Goal: Task Accomplishment & Management: Use online tool/utility

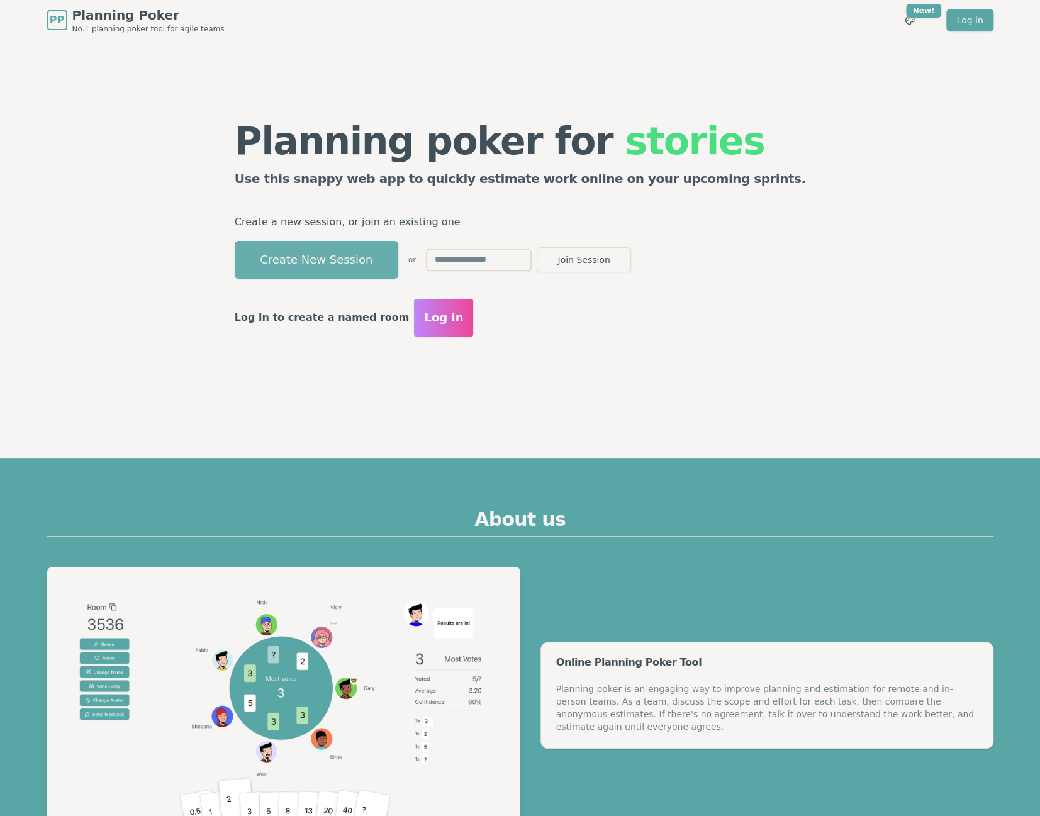
click at [395, 260] on button "Create New Session" at bounding box center [317, 260] width 164 height 38
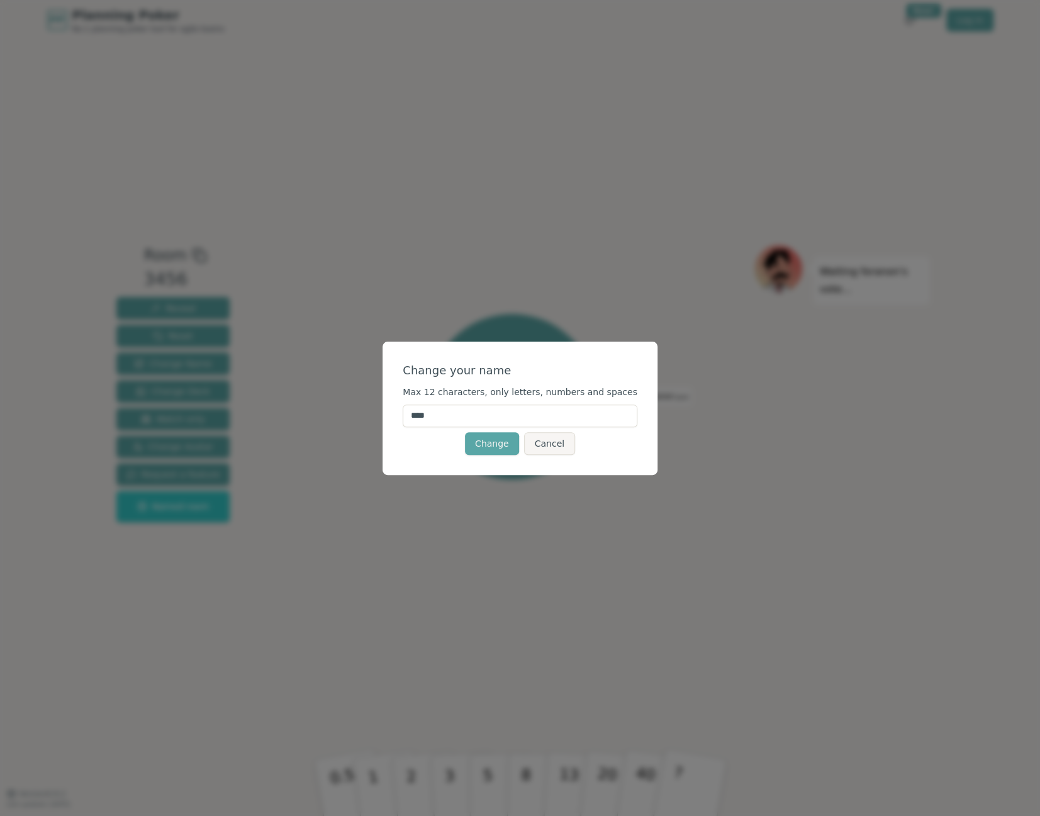
drag, startPoint x: 467, startPoint y: 415, endPoint x: 358, endPoint y: 417, distance: 108.9
click at [403, 417] on input "****" at bounding box center [520, 416] width 235 height 23
type input "****"
click at [494, 447] on button "Change" at bounding box center [492, 443] width 54 height 23
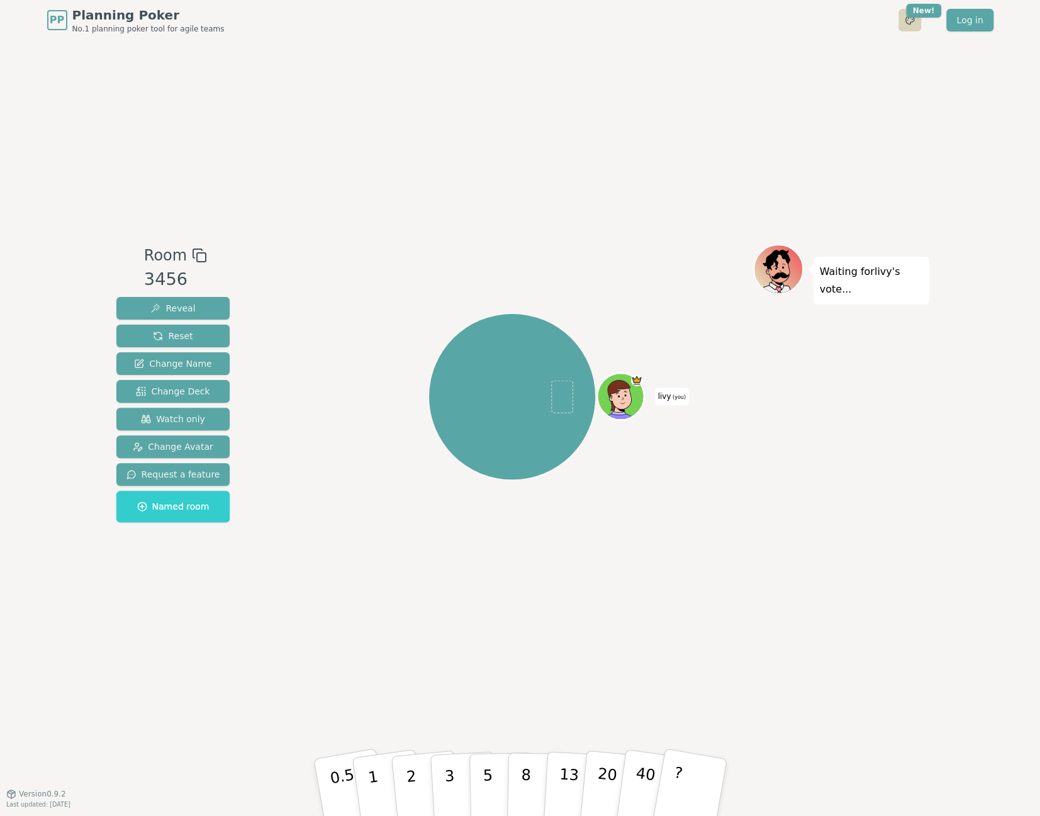
click at [915, 25] on html "PP Planning Poker No.1 planning poker tool for agile teams Toggle theme New! Lo…" at bounding box center [520, 408] width 1040 height 816
drag, startPoint x: 279, startPoint y: 79, endPoint x: 177, endPoint y: 62, distance: 102.6
click at [279, 79] on html "PP Planning Poker No.1 planning poker tool for agile teams Toggle theme New! Lo…" at bounding box center [520, 408] width 1040 height 816
click at [177, 417] on span "Watch only" at bounding box center [173, 419] width 64 height 13
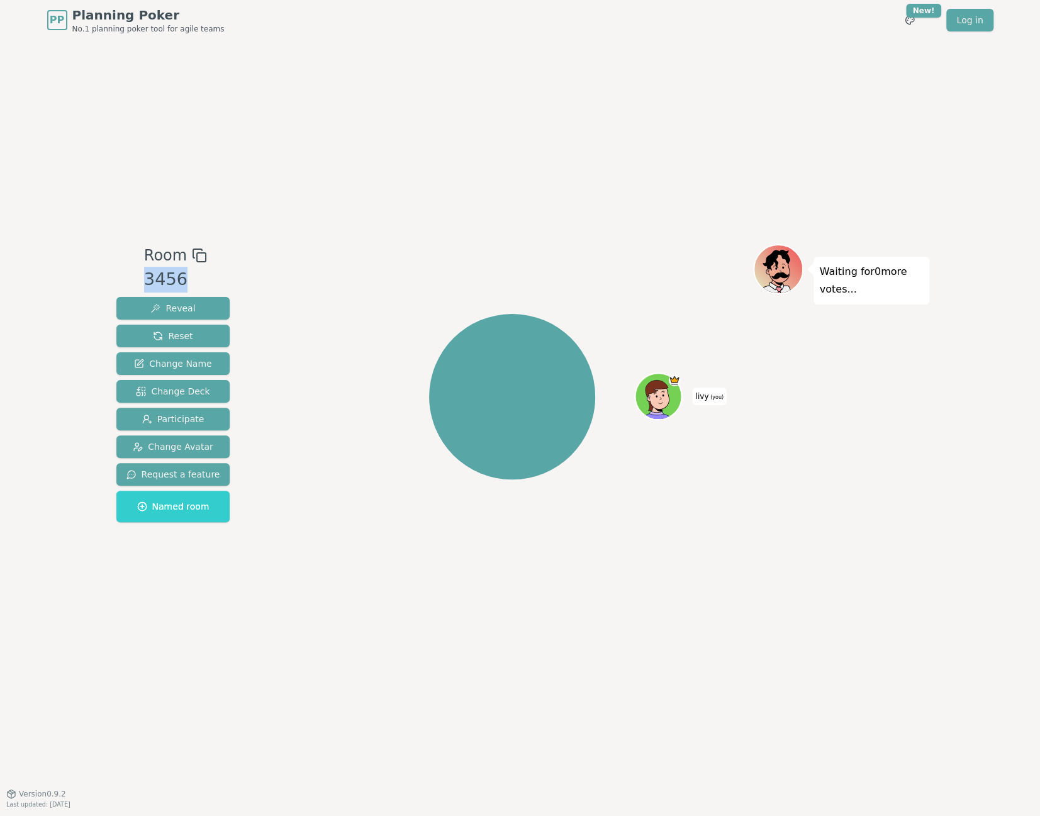
drag, startPoint x: 177, startPoint y: 279, endPoint x: 144, endPoint y: 280, distance: 33.4
click at [144, 280] on div "3456" at bounding box center [175, 280] width 63 height 26
click at [197, 257] on icon at bounding box center [199, 255] width 15 height 15
click at [372, 461] on div "livy (you)" at bounding box center [512, 397] width 481 height 260
